Goal: Task Accomplishment & Management: Manage account settings

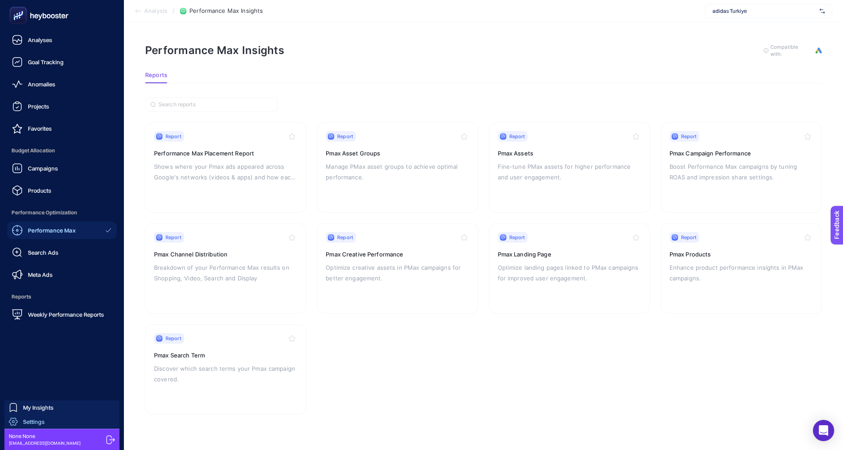
click at [30, 418] on span "Settings" at bounding box center [34, 421] width 22 height 7
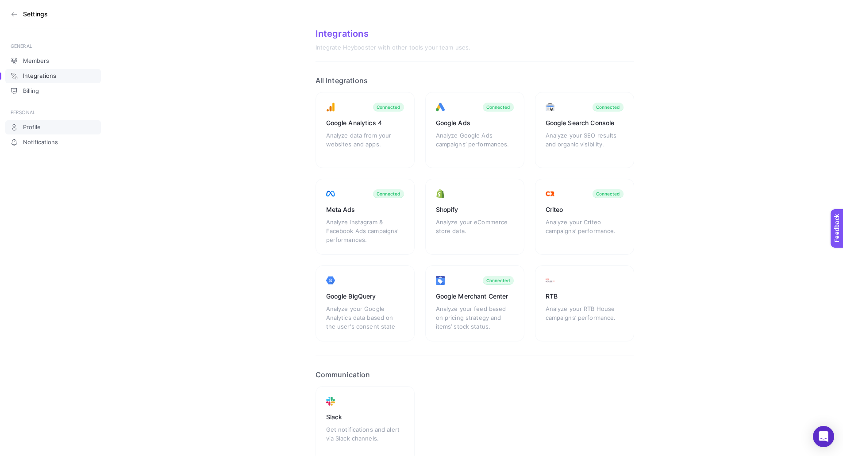
click at [37, 128] on span "Profile" at bounding box center [32, 127] width 18 height 7
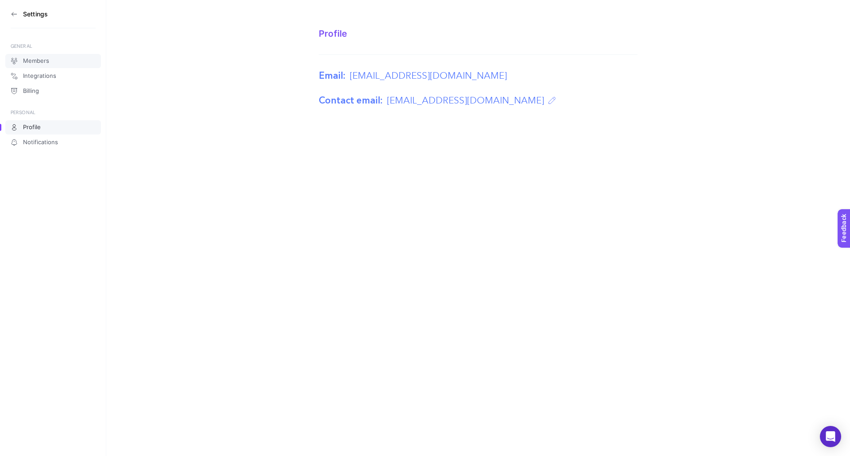
click at [49, 64] on link "Members" at bounding box center [53, 61] width 96 height 14
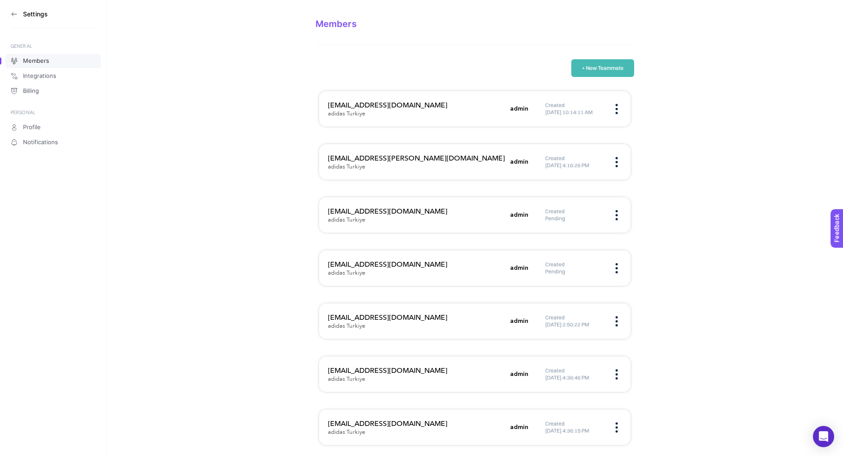
scroll to position [13, 0]
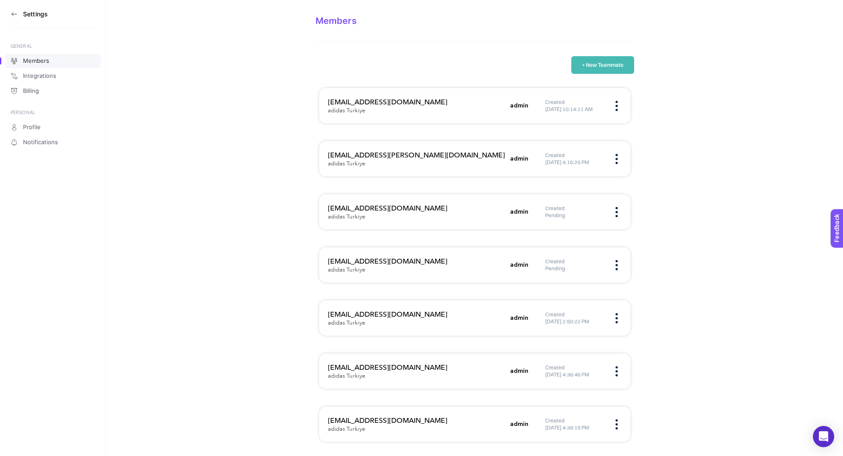
click at [607, 66] on button "+ New Teammate" at bounding box center [602, 65] width 63 height 18
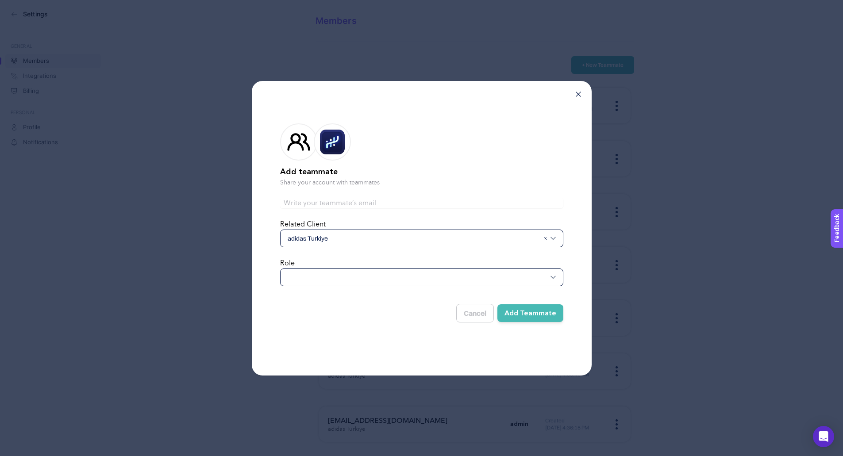
click at [337, 273] on div at bounding box center [421, 278] width 283 height 18
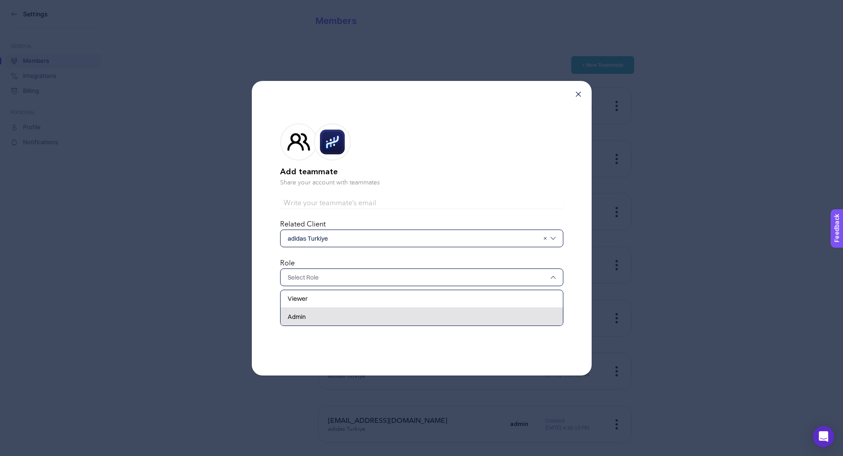
click at [324, 324] on div "Admin" at bounding box center [422, 317] width 282 height 18
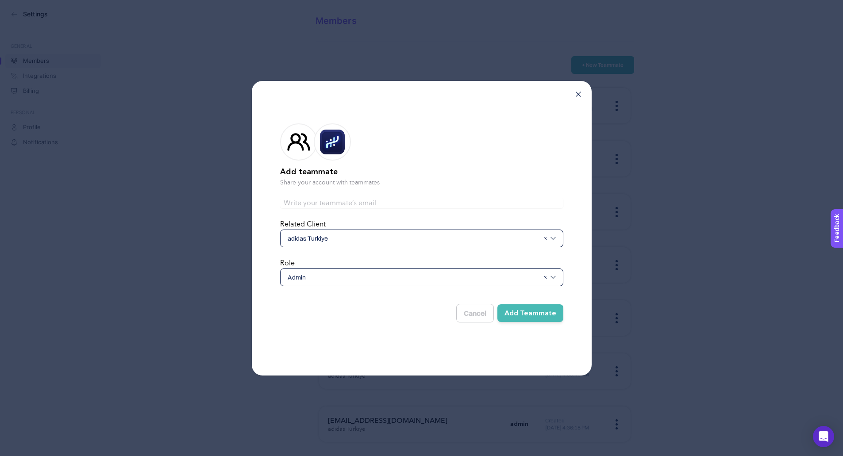
click at [546, 313] on button "Add Teammate" at bounding box center [530, 313] width 66 height 18
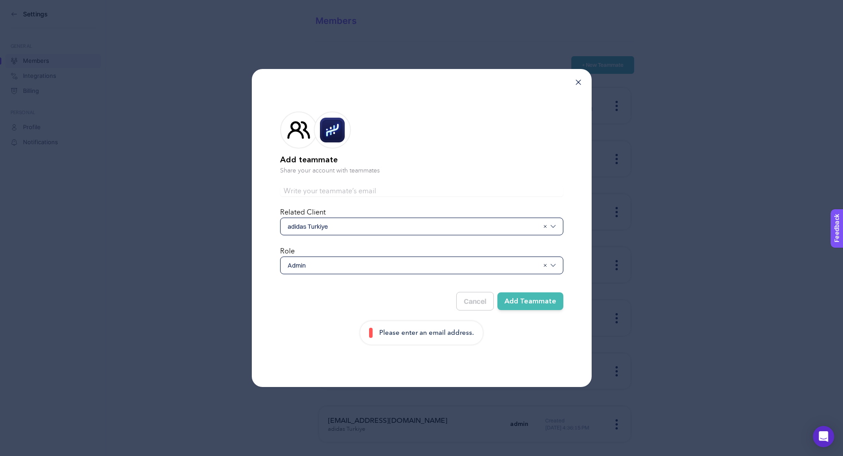
click at [331, 190] on input "text" at bounding box center [421, 191] width 283 height 11
paste input "[EMAIL_ADDRESS][DOMAIN_NAME]"
type input "[EMAIL_ADDRESS][DOMAIN_NAME]"
click at [366, 300] on div "Cancel Add Teammate" at bounding box center [421, 298] width 283 height 26
click at [533, 303] on button "Add Teammate" at bounding box center [530, 301] width 66 height 18
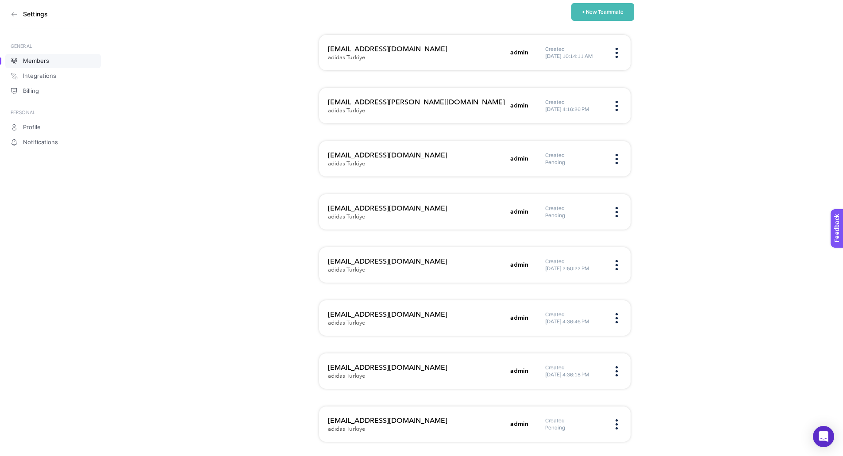
scroll to position [0, 0]
